Goal: Book appointment/travel/reservation

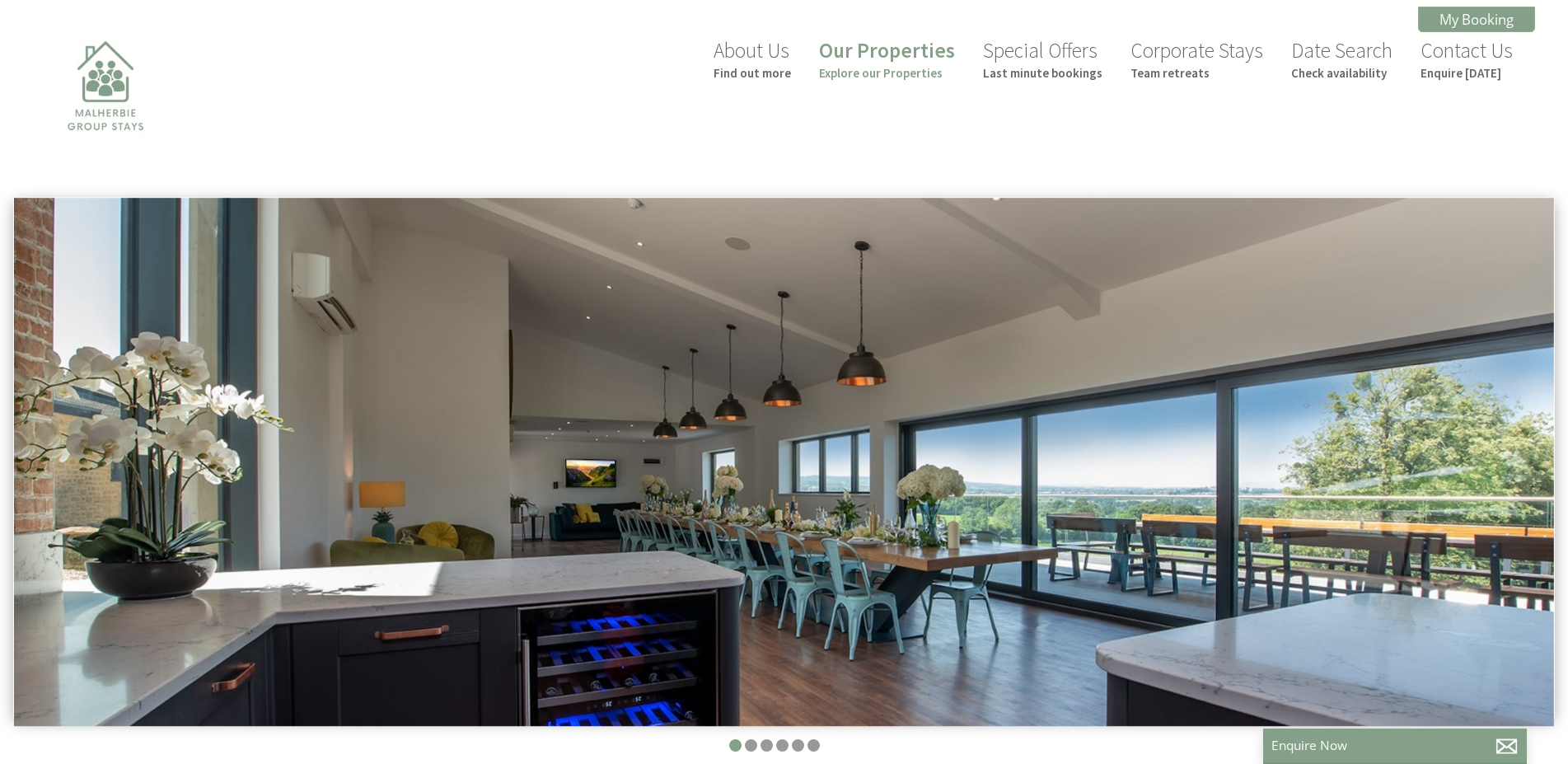
scroll to position [0, 15]
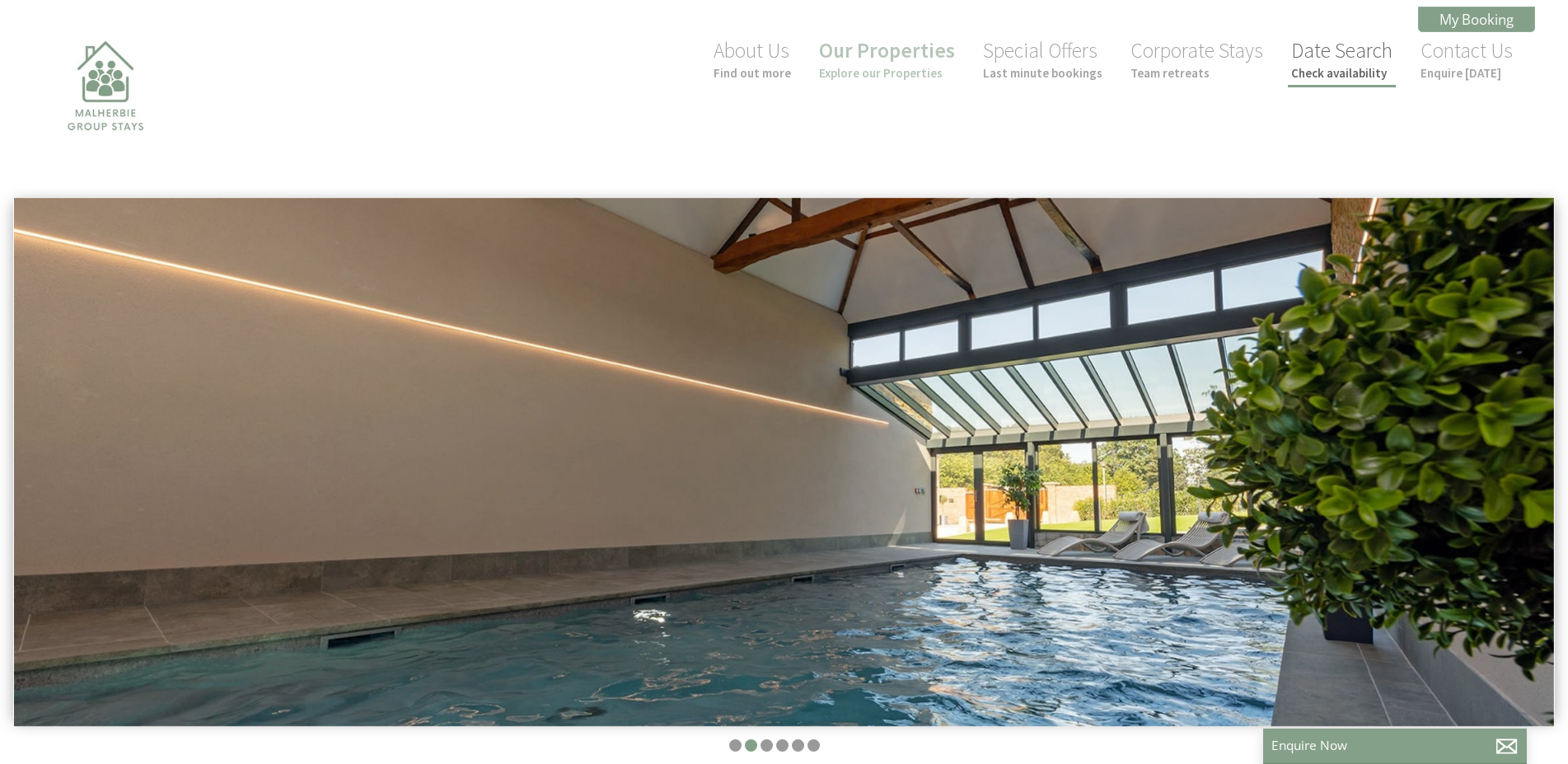
click at [1339, 77] on small "Check availability" at bounding box center [1342, 72] width 101 height 16
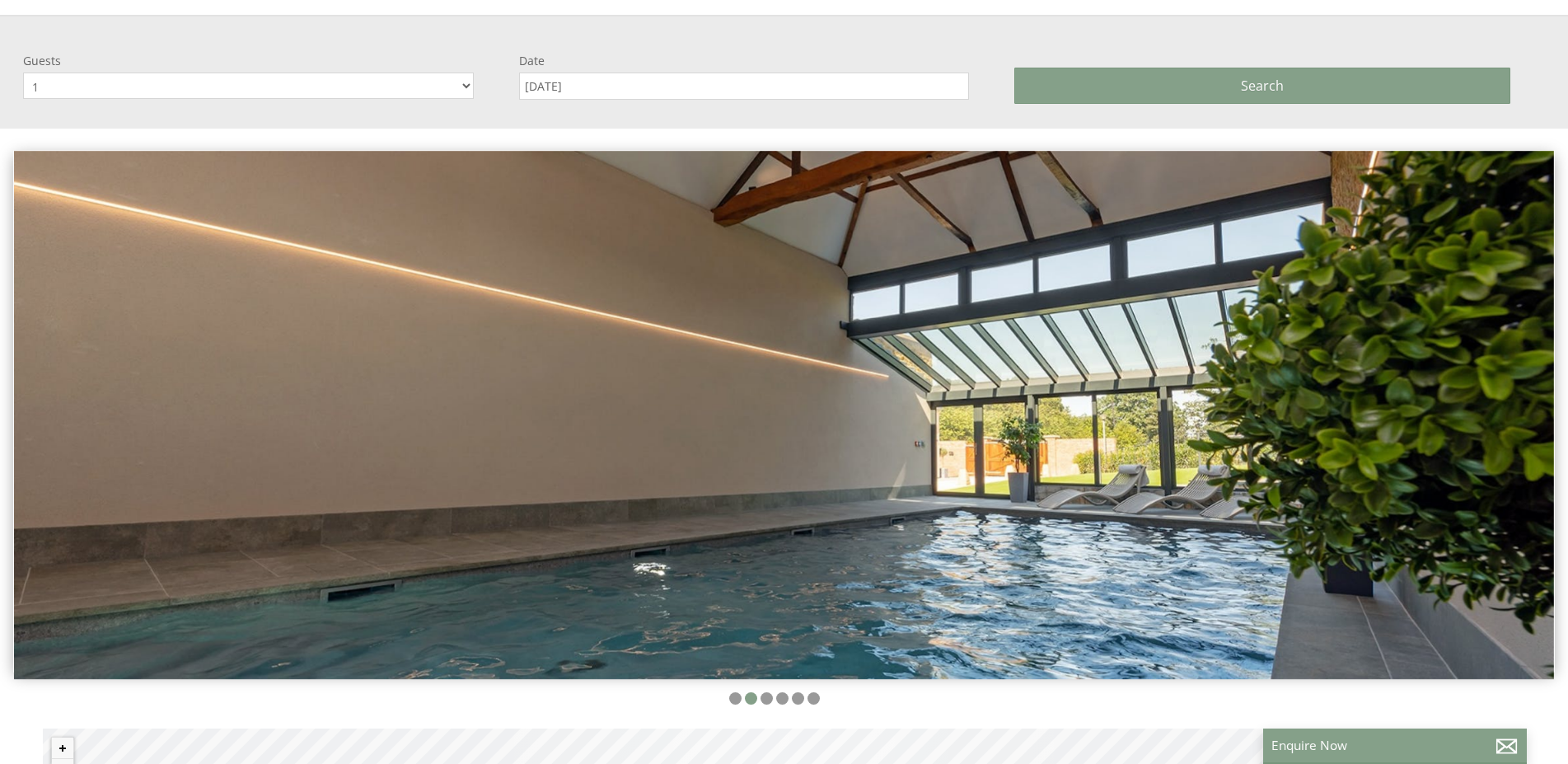
scroll to position [196, 0]
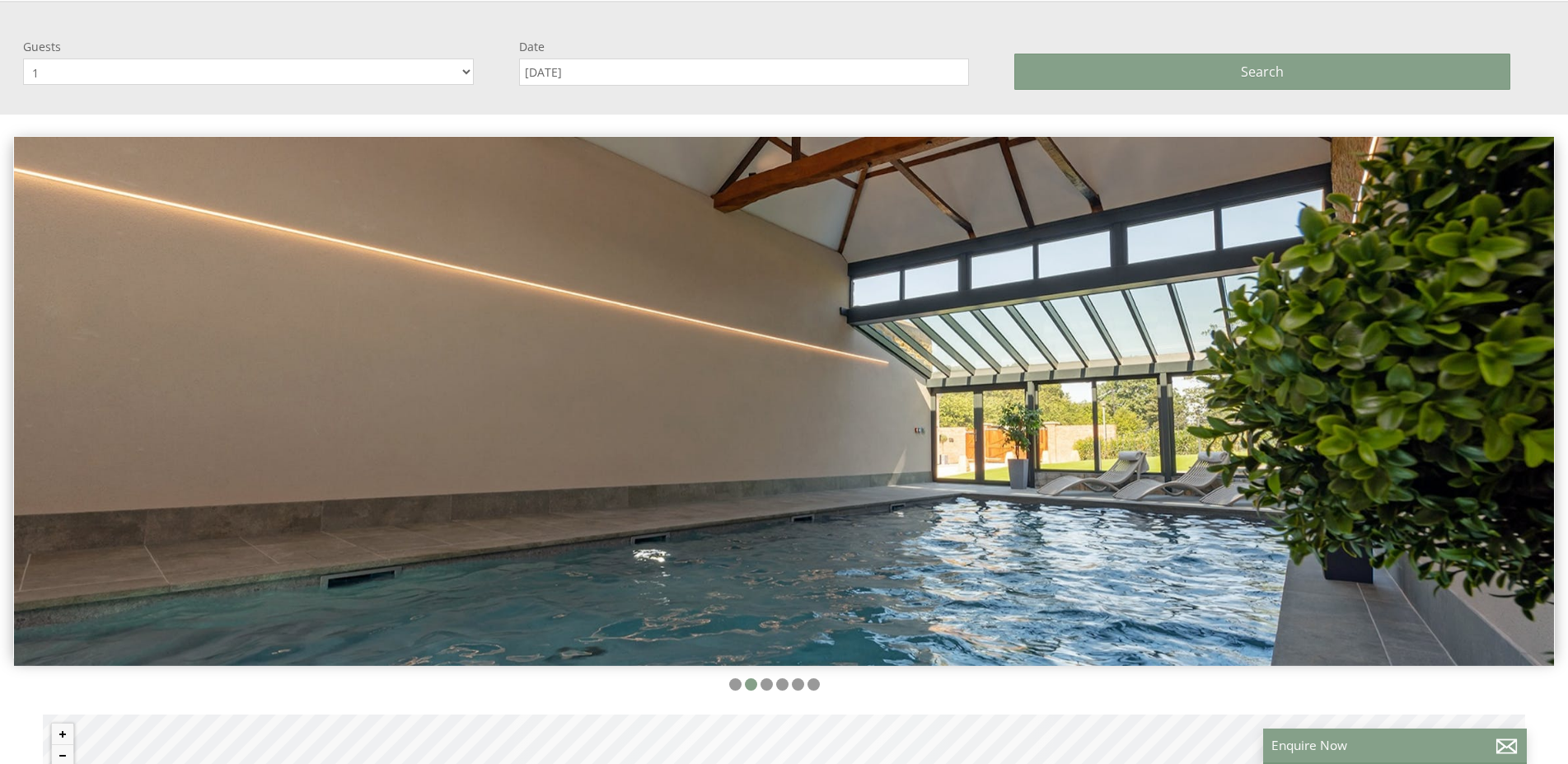
click at [596, 68] on input "[DATE]" at bounding box center [744, 71] width 451 height 27
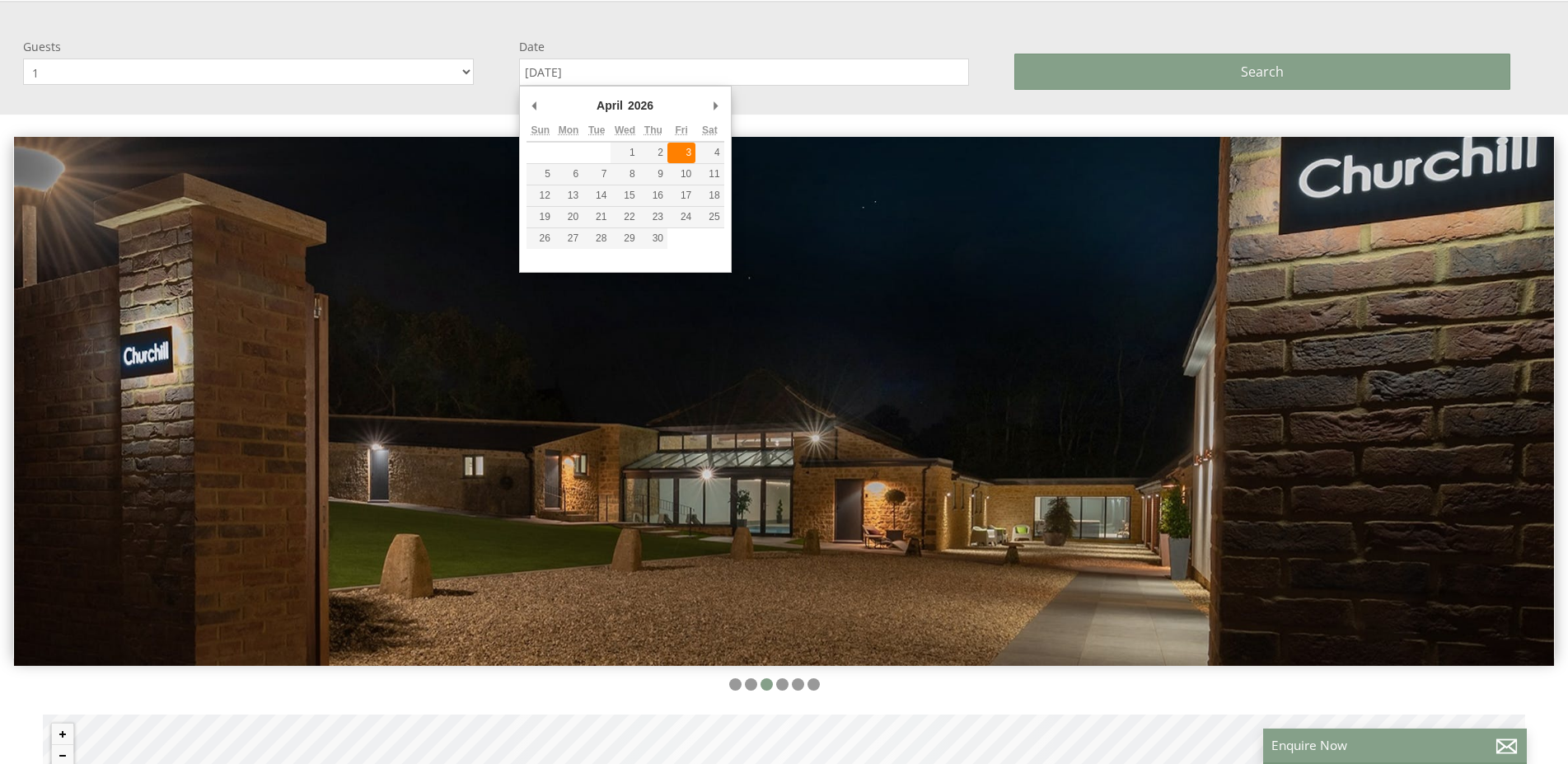
type input "[DATE]"
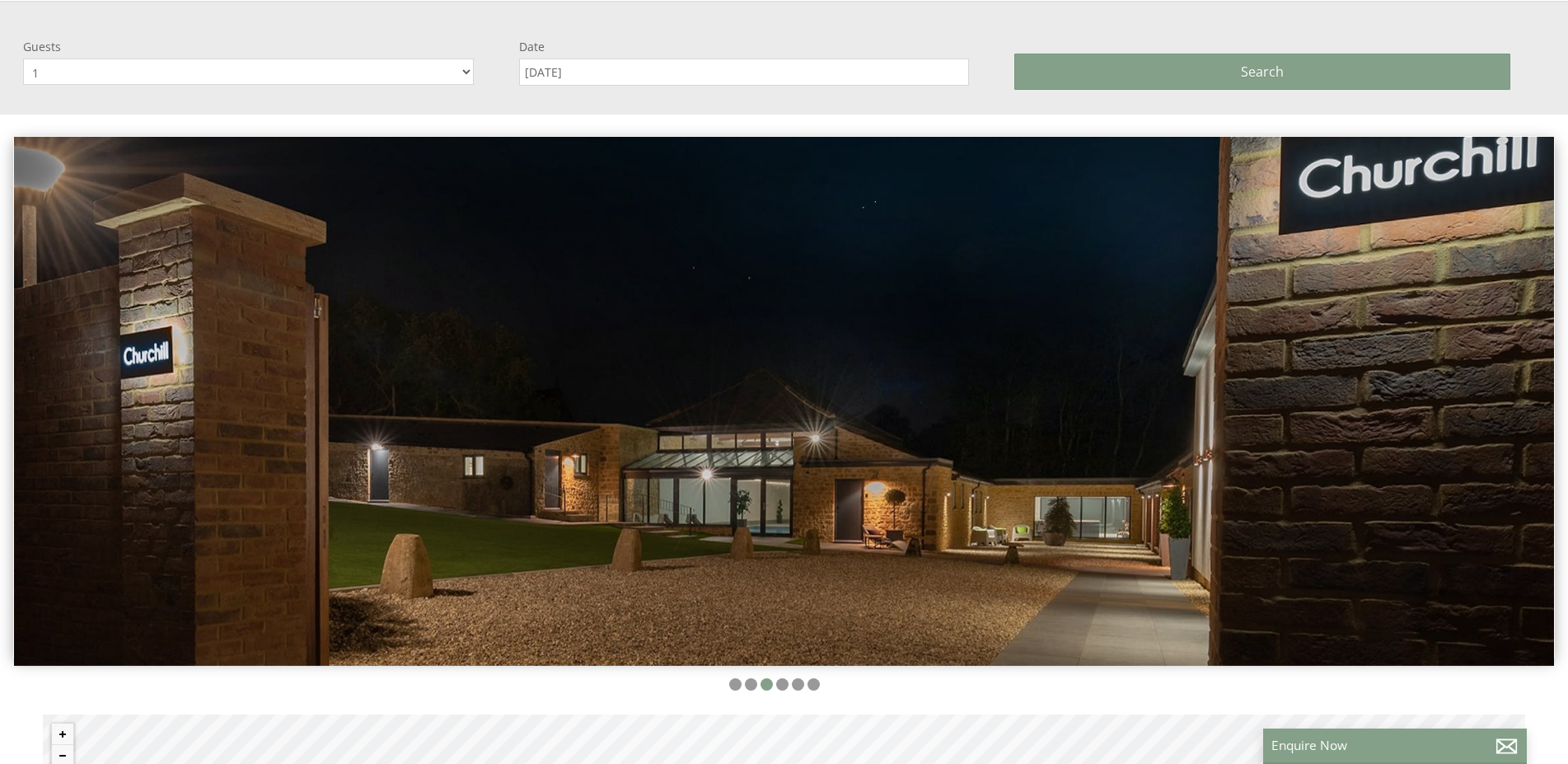
click at [150, 71] on select "1 2 3 4 5 6 7 8 9 10 11 12 13 14 15 16 17 18 19 20 21 22 23 24 25 26 27 28 29 30" at bounding box center [249, 71] width 451 height 27
select select "12"
click option "12" at bounding box center [0, 0] width 0 height 0
click at [1326, 71] on button "Search" at bounding box center [1262, 71] width 496 height 37
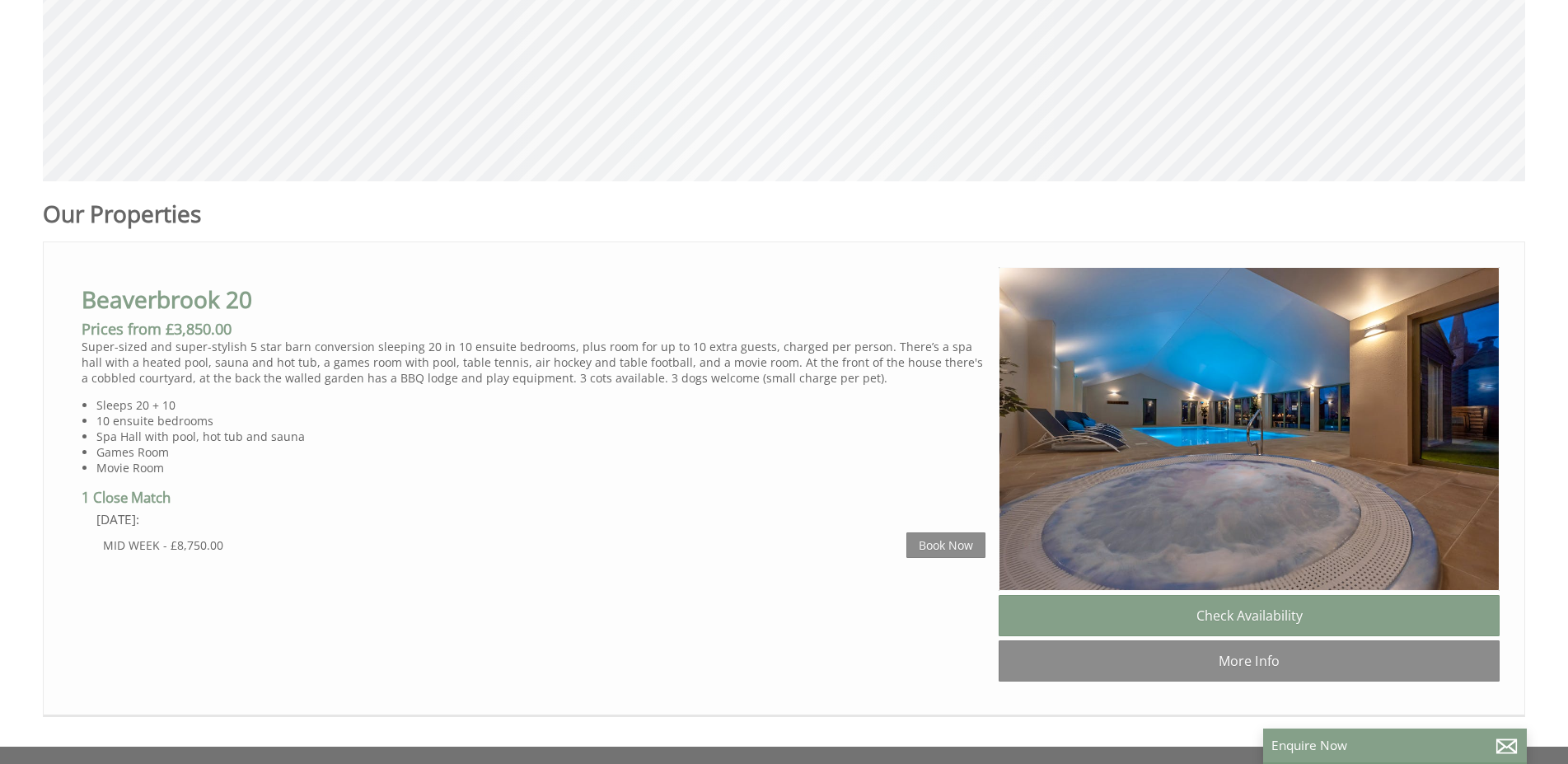
scroll to position [0, 15]
select select "12"
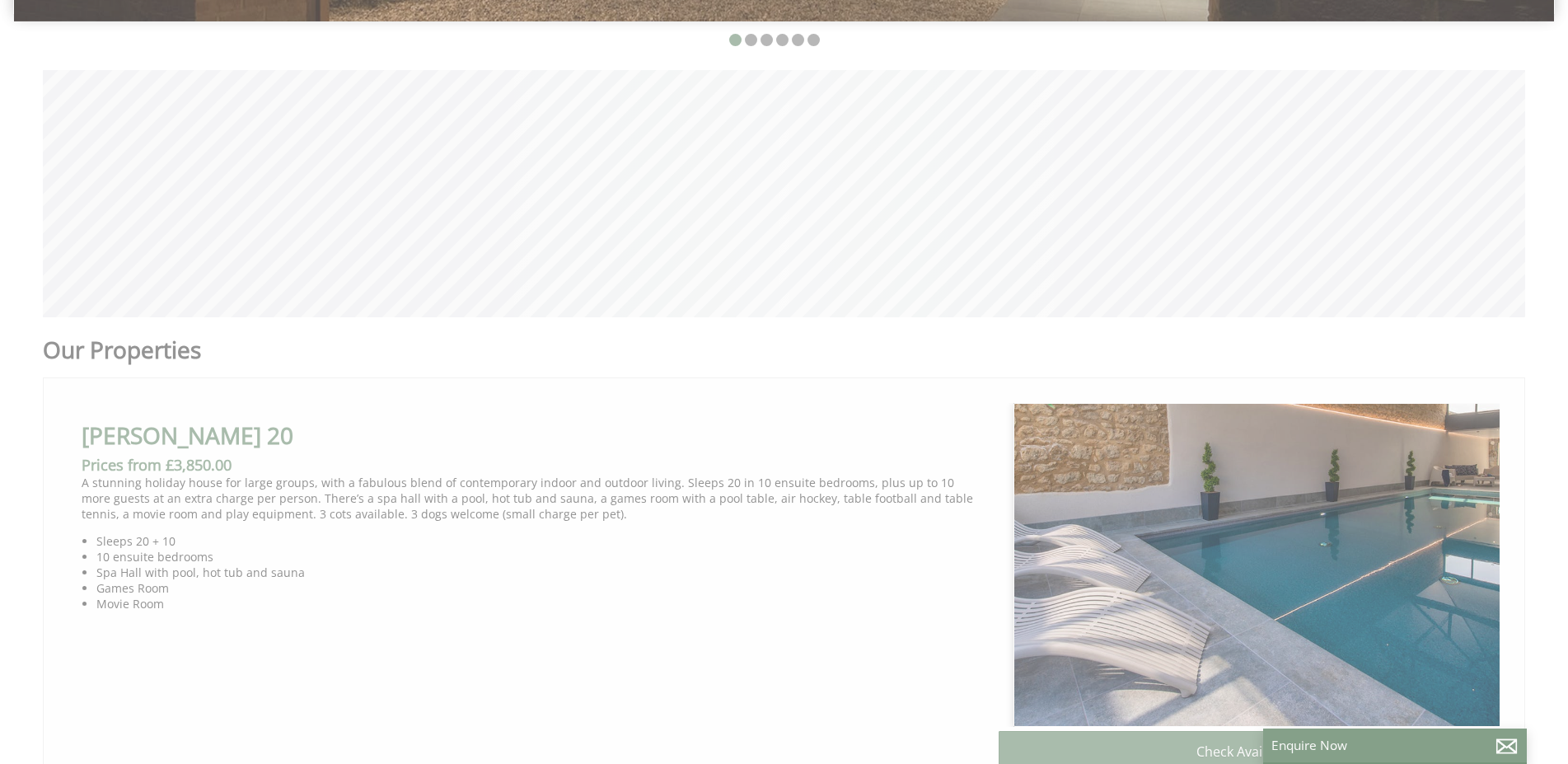
scroll to position [196, 0]
